Goal: Check status: Check status

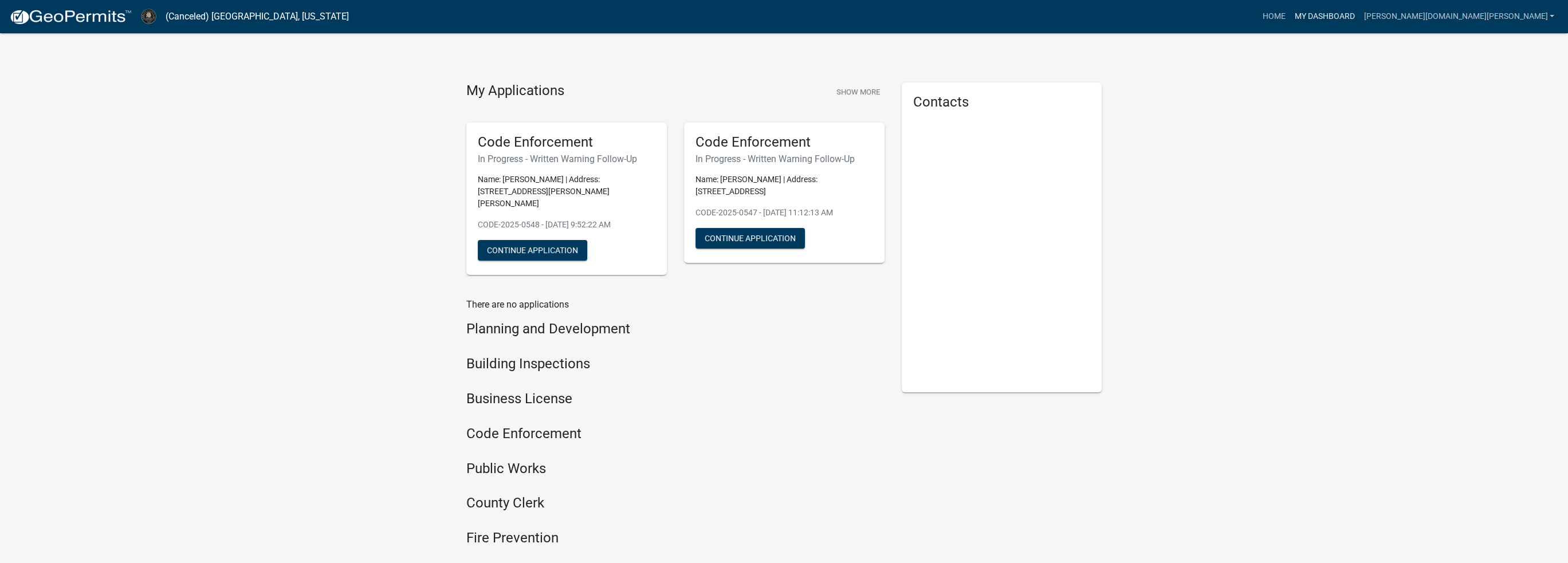
click at [1359, 18] on link "My Dashboard" at bounding box center [1324, 17] width 69 height 22
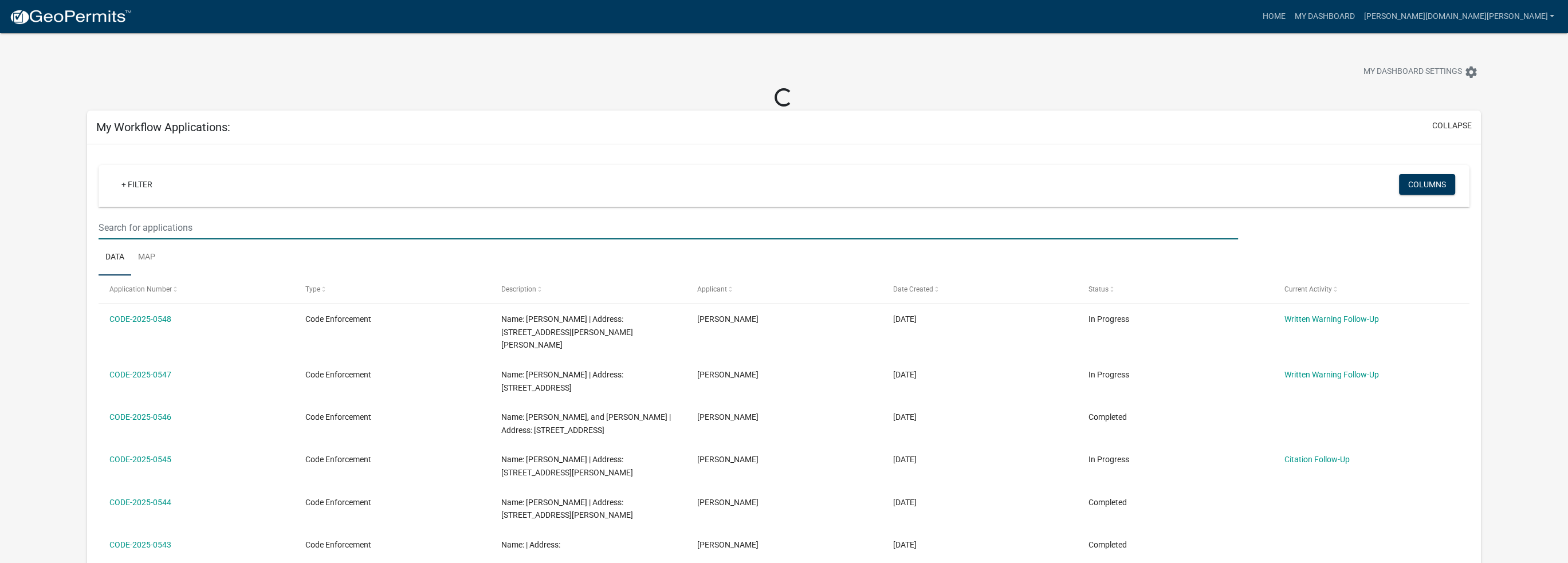
click at [204, 227] on input "text" at bounding box center [669, 226] width 1140 height 23
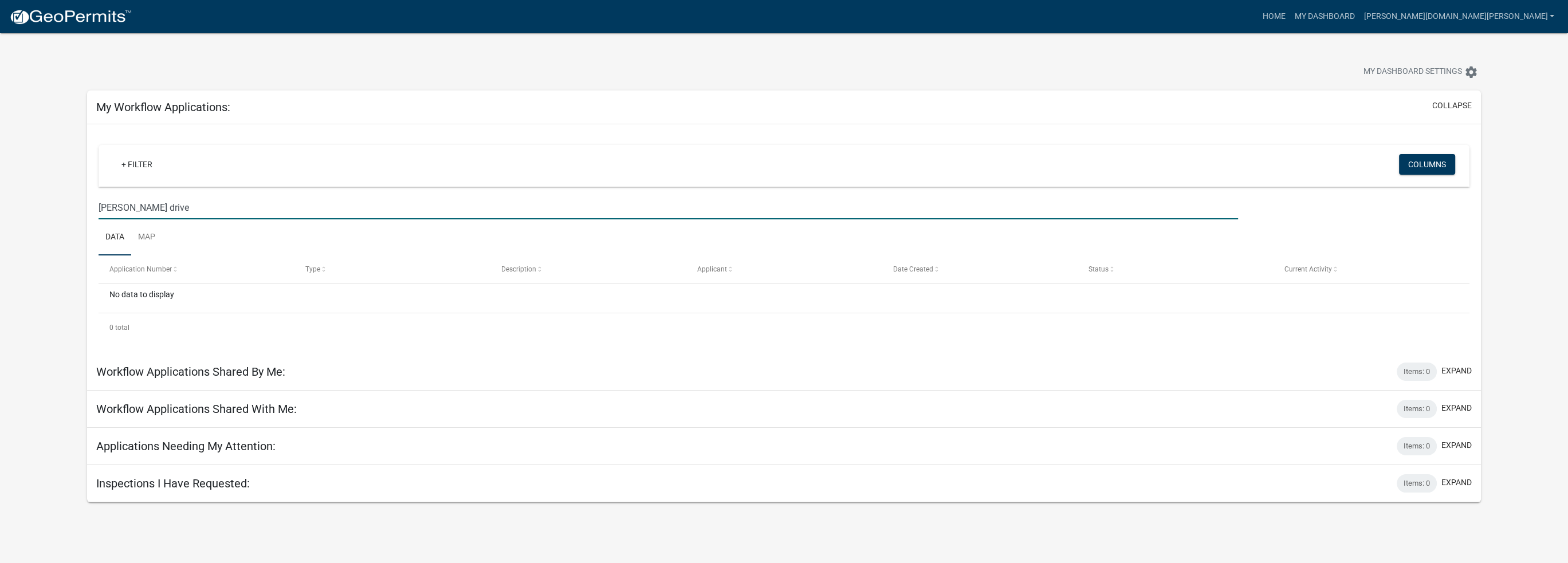
type input "[PERSON_NAME] drive"
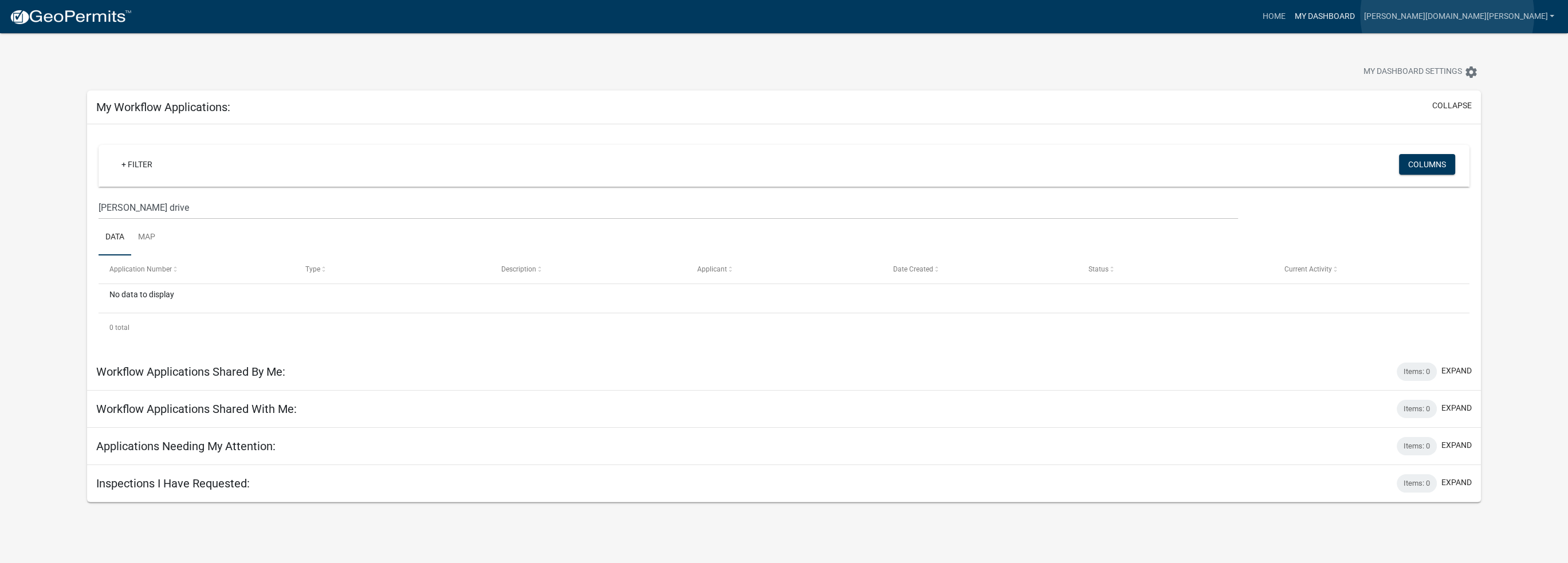
click at [1359, 15] on link "My Dashboard" at bounding box center [1324, 17] width 69 height 22
click at [1290, 9] on link "Home" at bounding box center [1273, 17] width 32 height 22
